Goal: Information Seeking & Learning: Learn about a topic

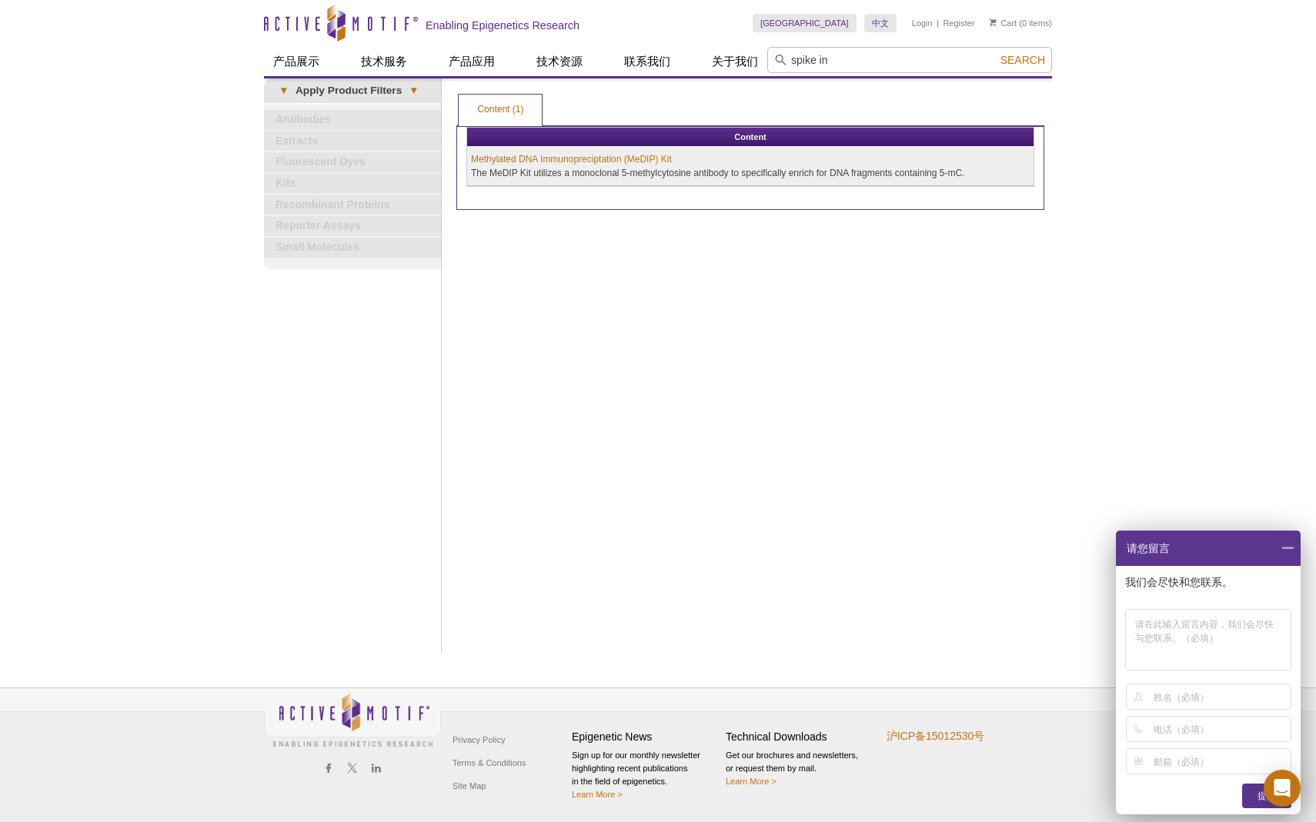
type input "spike in"
click at [996, 53] on button "Search" at bounding box center [1023, 60] width 54 height 14
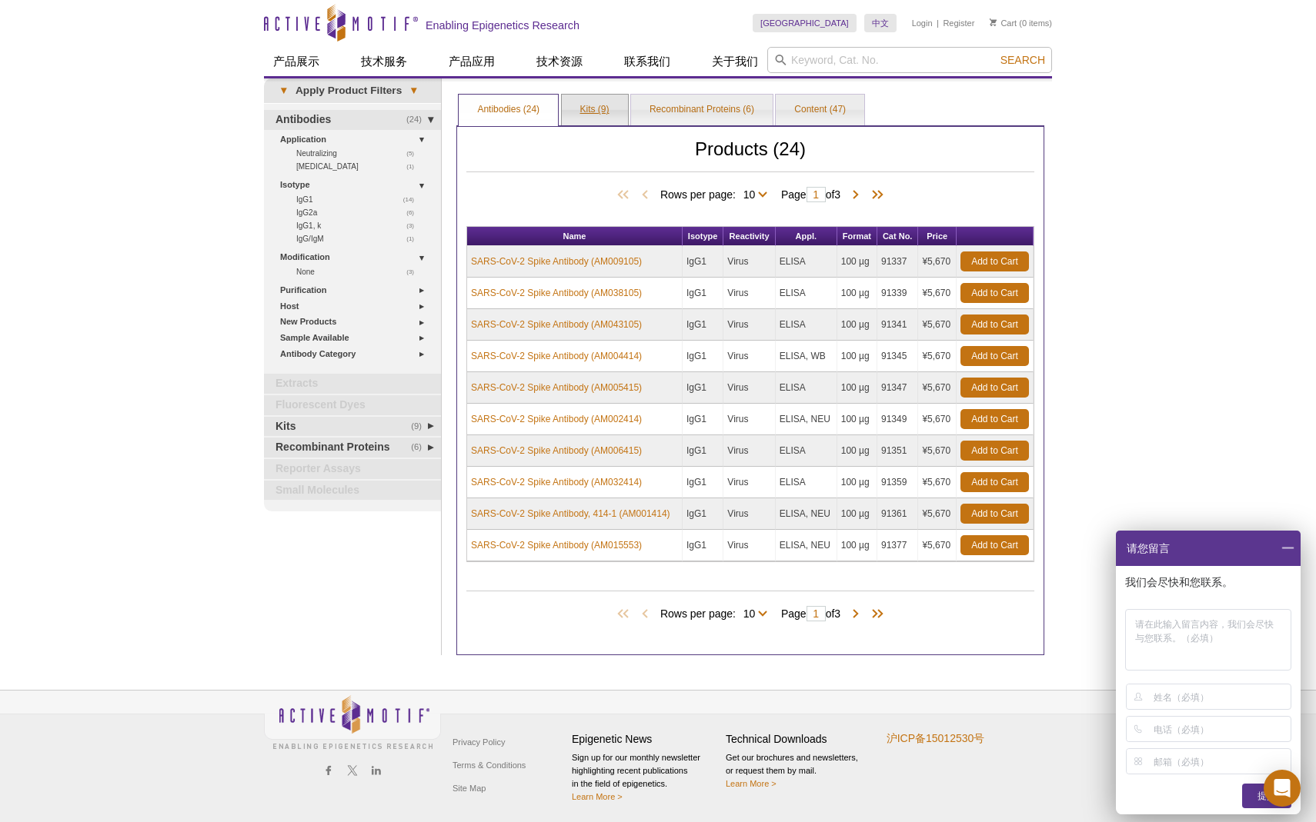
click at [585, 112] on link "Kits (9)" at bounding box center [595, 110] width 66 height 31
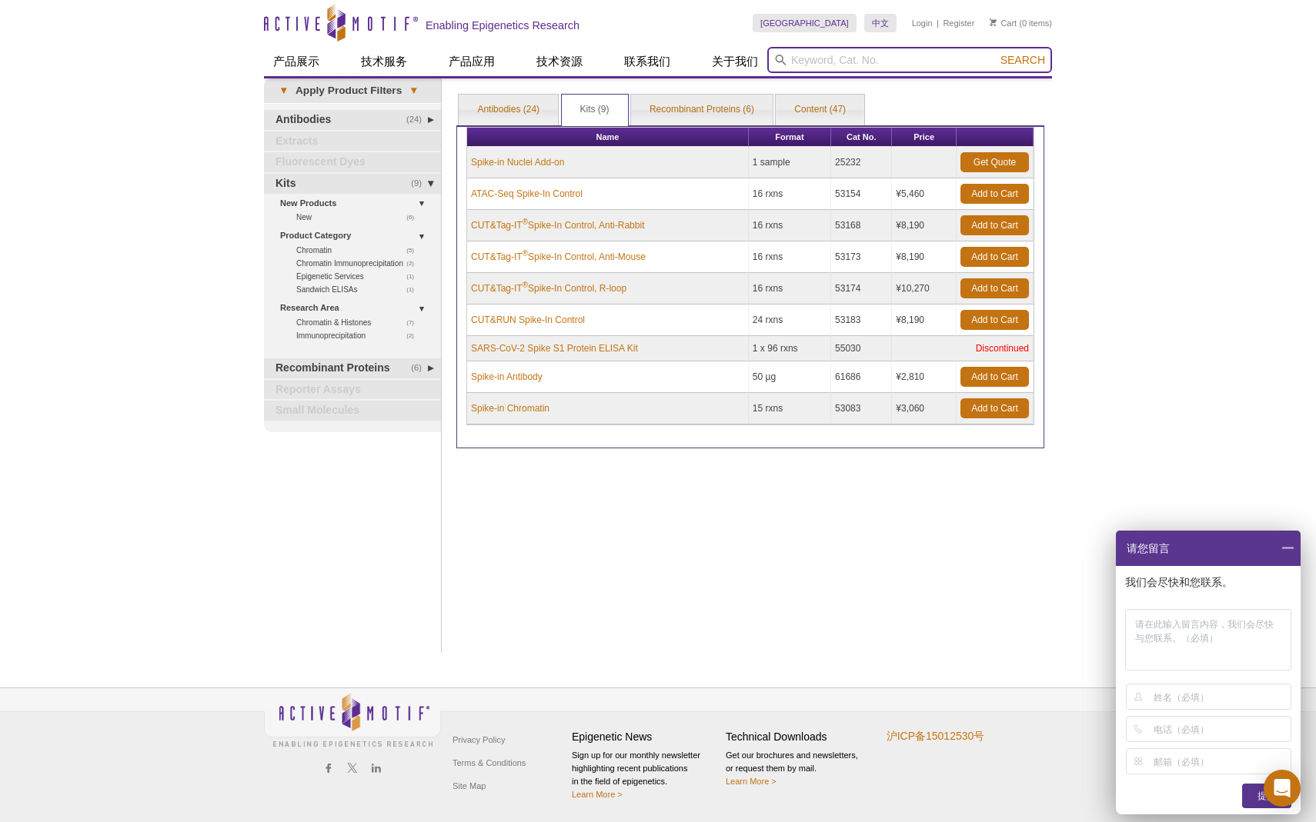
click at [825, 59] on input "search" at bounding box center [909, 60] width 285 height 26
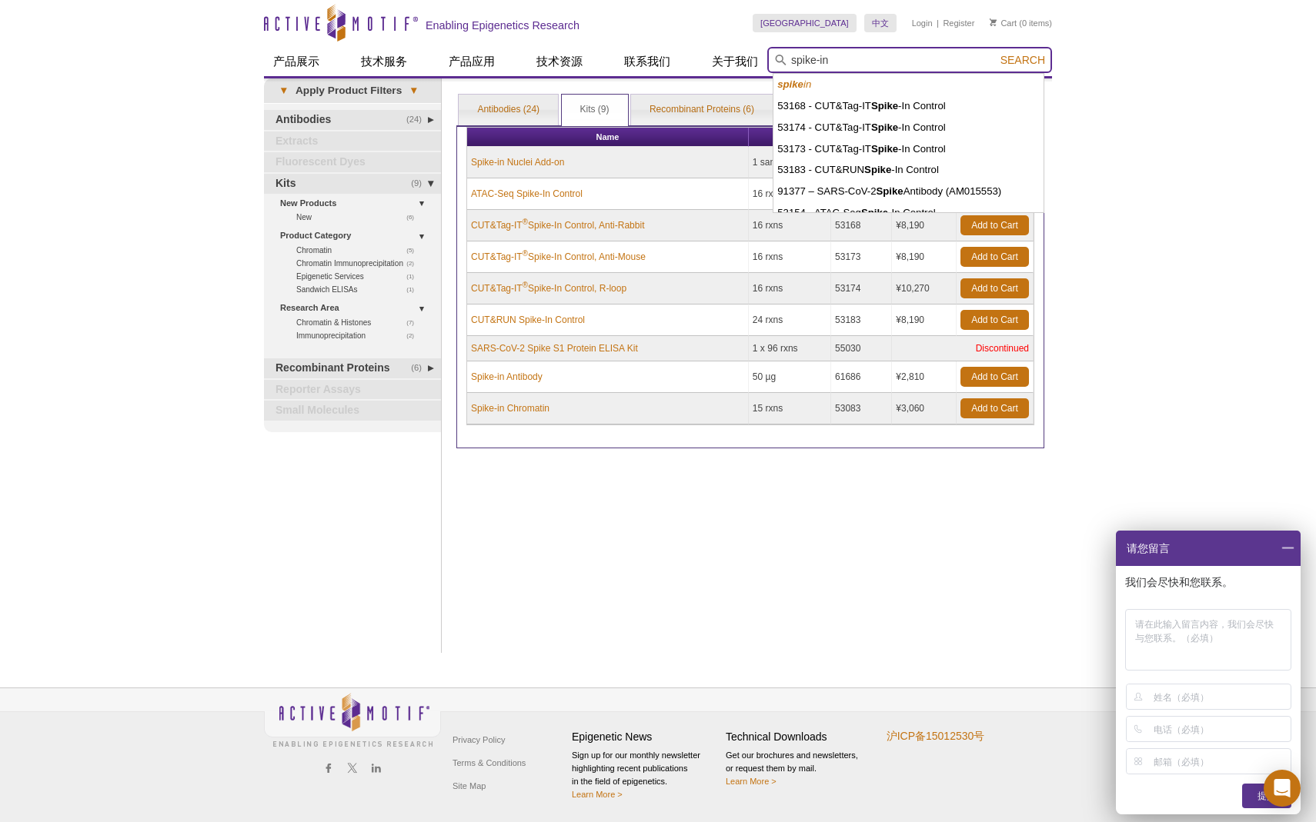
type input "spike-in"
click at [996, 53] on button "Search" at bounding box center [1023, 60] width 54 height 14
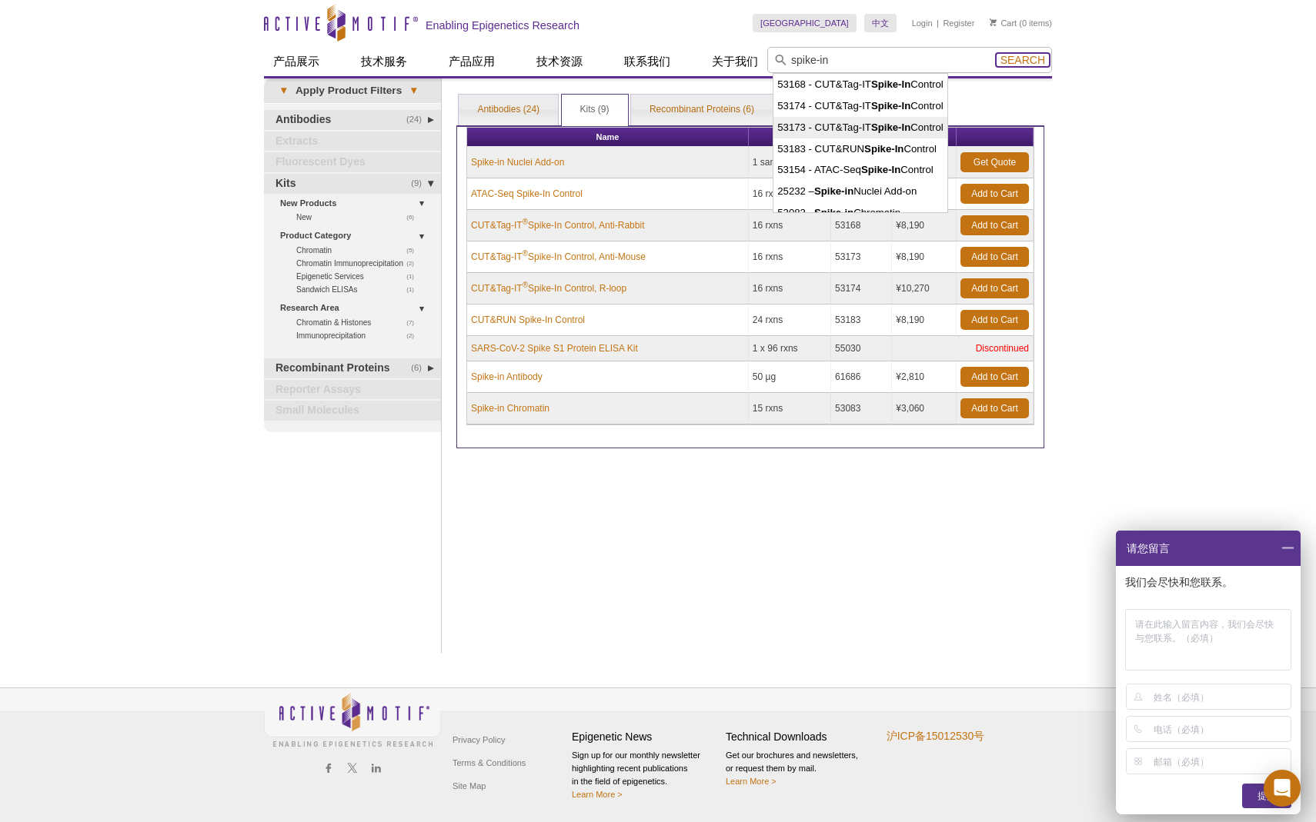
click at [1006, 56] on span "Search" at bounding box center [1022, 60] width 45 height 12
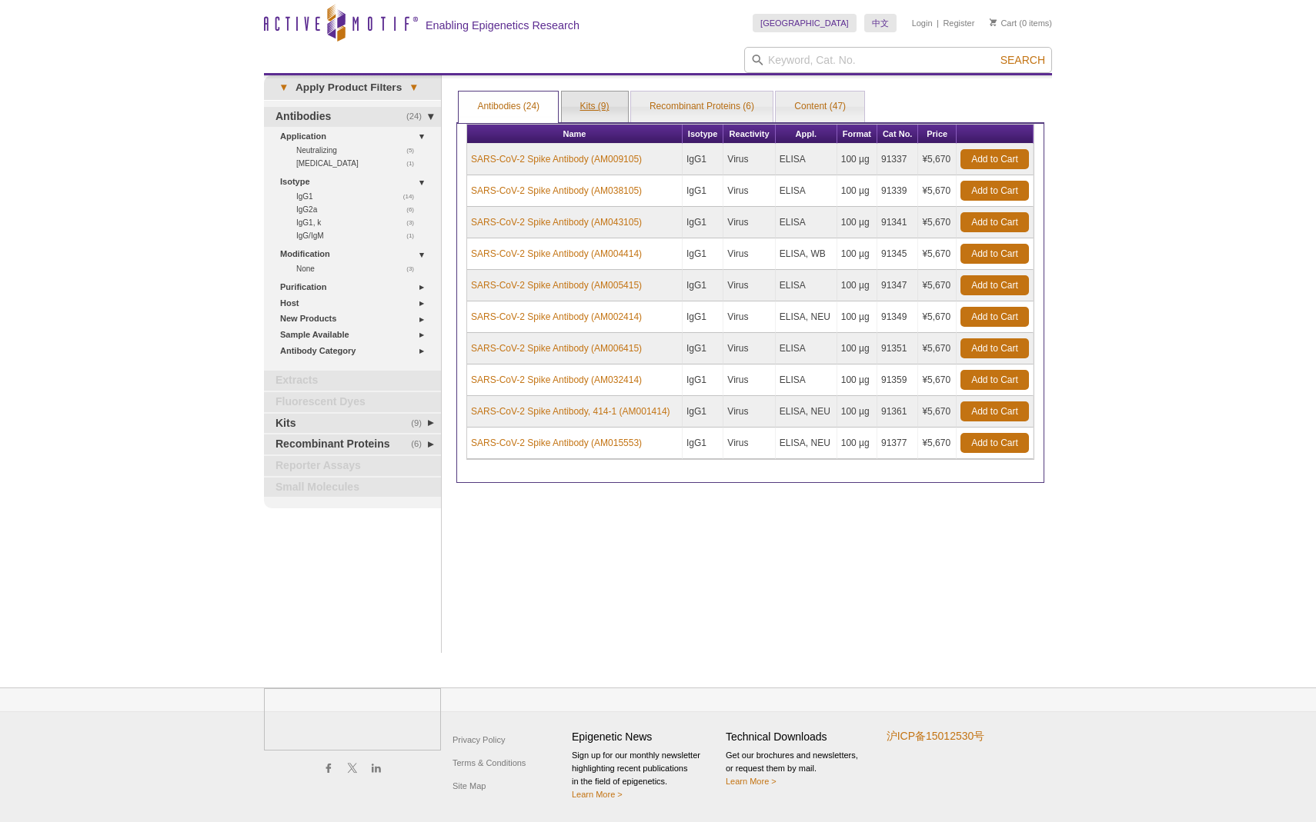
click at [603, 108] on link "Kits (9)" at bounding box center [595, 107] width 66 height 31
